Goal: Task Accomplishment & Management: Use online tool/utility

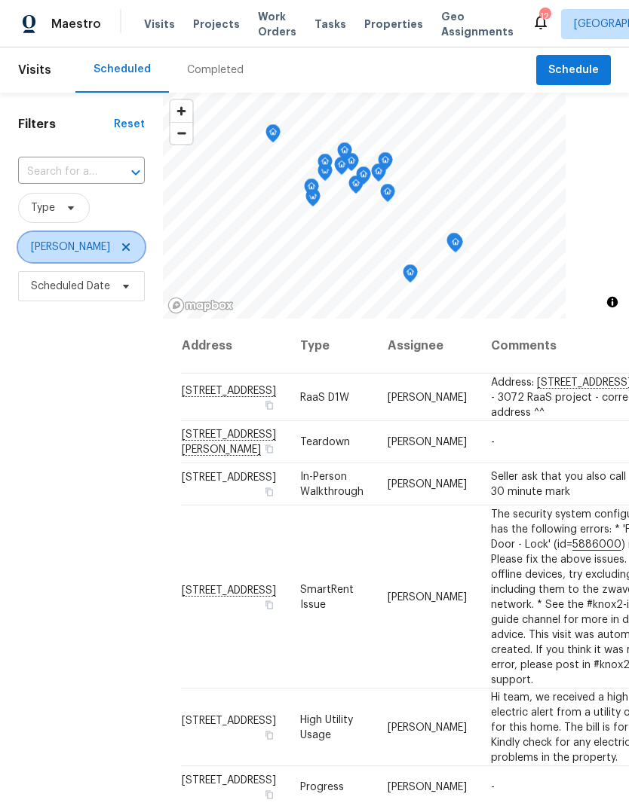
click at [120, 245] on icon at bounding box center [126, 247] width 12 height 12
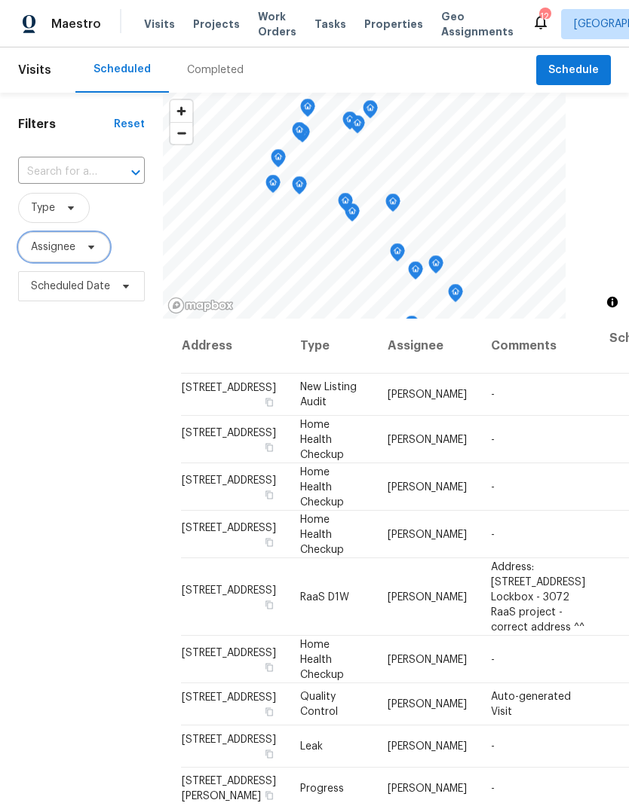
click at [54, 249] on span "Assignee" at bounding box center [53, 247] width 44 height 15
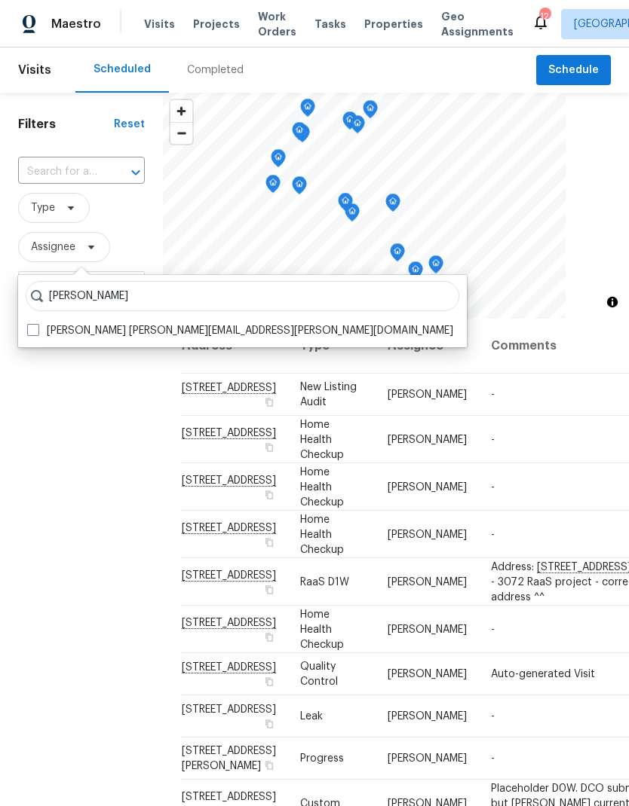
type input "[PERSON_NAME]"
click at [43, 326] on label "[PERSON_NAME] [PERSON_NAME][EMAIL_ADDRESS][PERSON_NAME][DOMAIN_NAME]" at bounding box center [240, 330] width 426 height 15
click at [37, 326] on input "[PERSON_NAME] [PERSON_NAME][EMAIL_ADDRESS][PERSON_NAME][DOMAIN_NAME]" at bounding box center [32, 328] width 10 height 10
checkbox input "true"
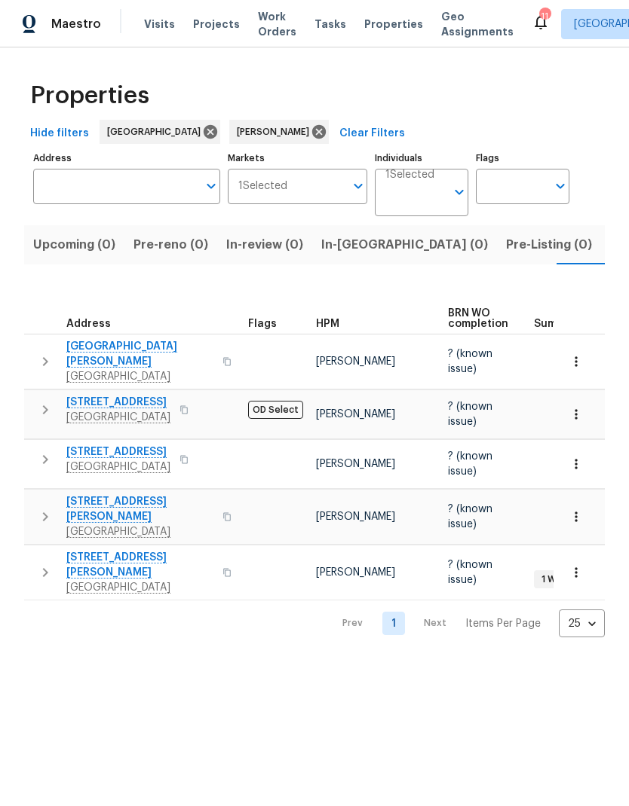
scroll to position [0, 26]
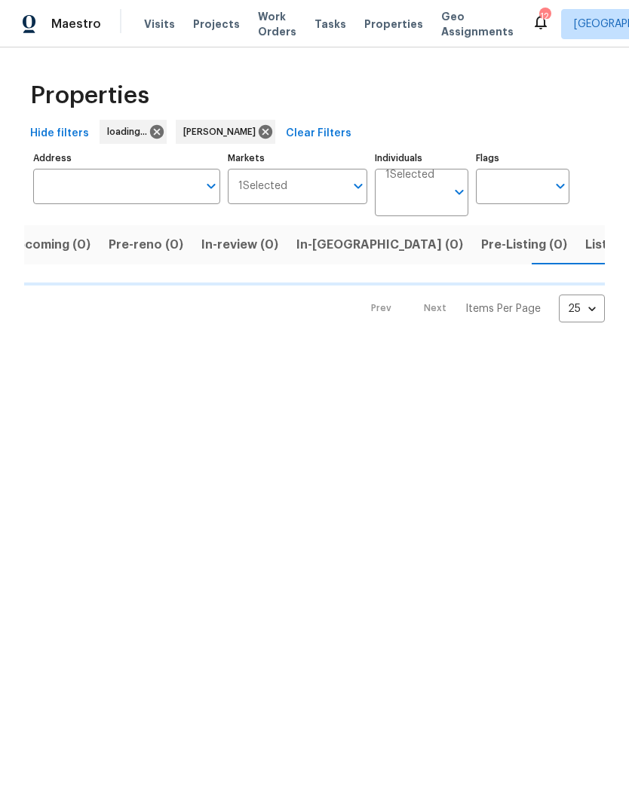
scroll to position [0, 26]
